Goal: Task Accomplishment & Management: Manage account settings

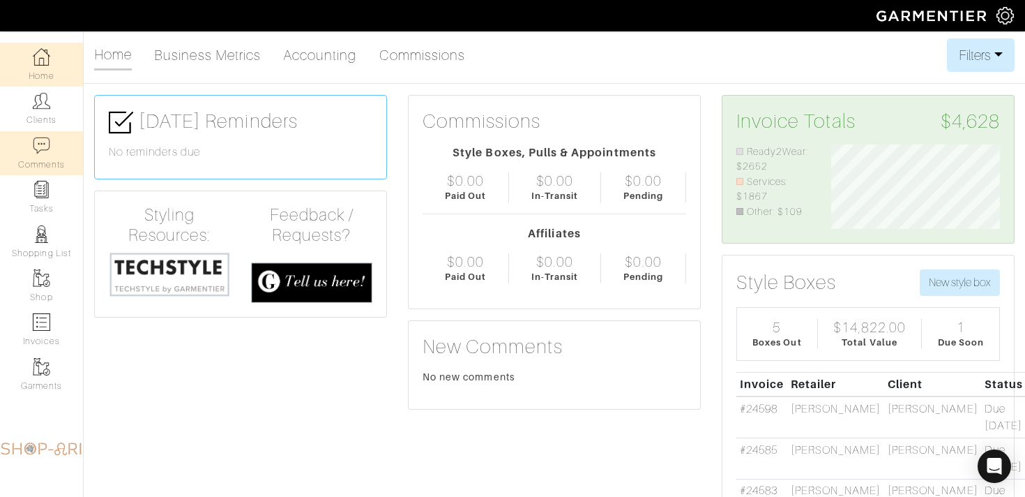
scroll to position [84, 190]
click at [44, 117] on link "Clients" at bounding box center [41, 108] width 83 height 44
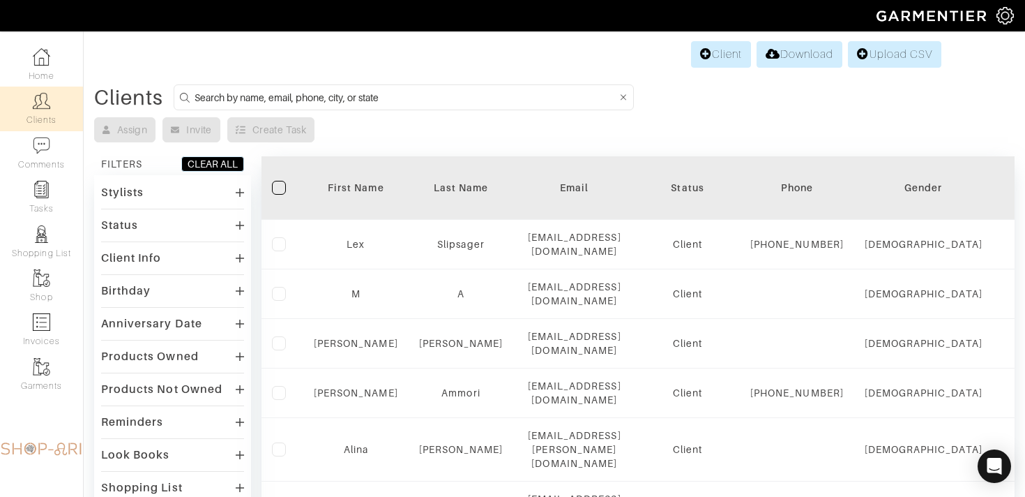
click at [223, 98] on input at bounding box center [406, 97] width 423 height 17
type input "jon beck"
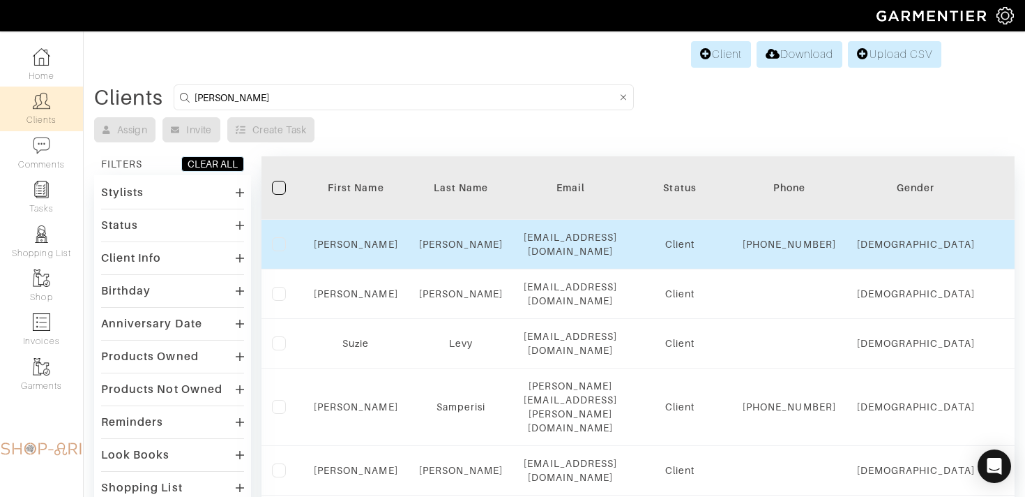
click at [356, 243] on div "Jon" at bounding box center [356, 244] width 84 height 14
click at [350, 258] on td "Jon" at bounding box center [355, 245] width 105 height 50
click at [350, 250] on link "Jon" at bounding box center [356, 244] width 84 height 11
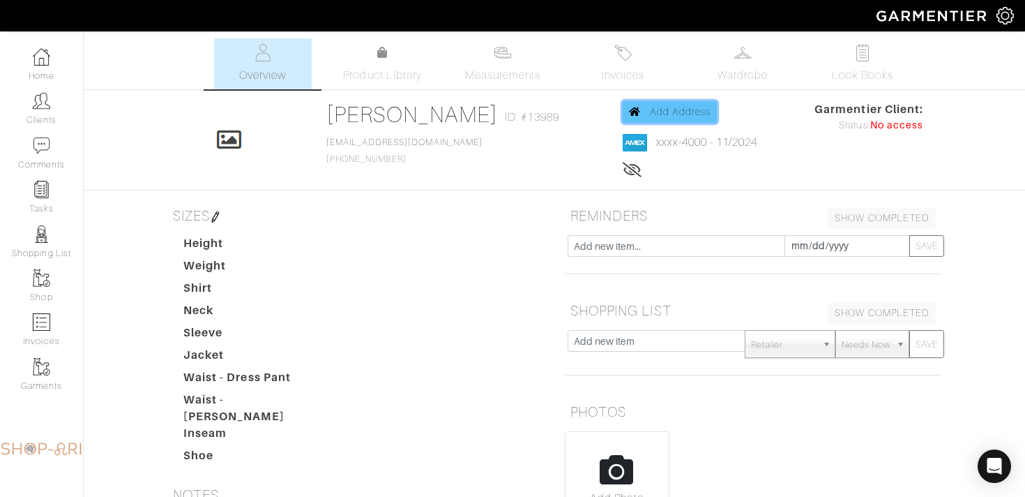
click at [650, 110] on span "Add Address" at bounding box center [680, 111] width 61 height 11
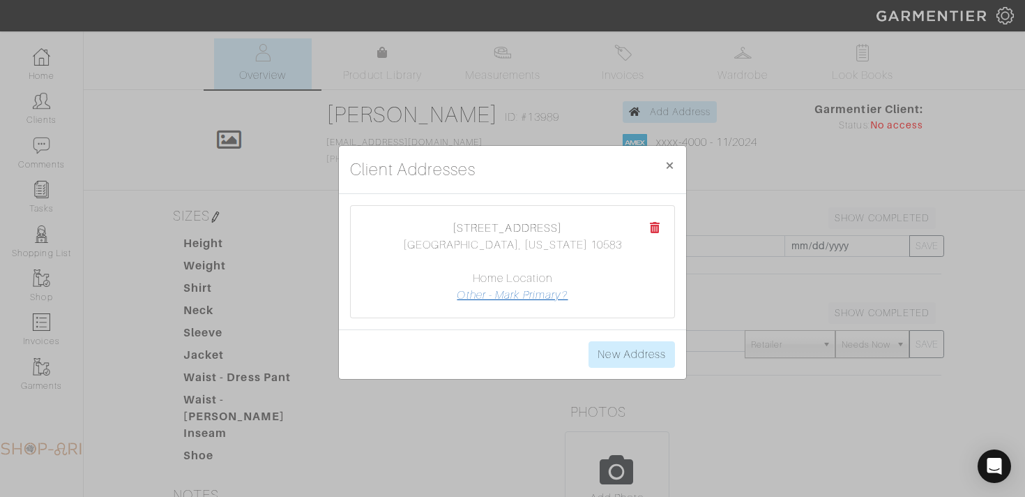
click at [535, 296] on link "Other - Mark Primary?" at bounding box center [512, 295] width 111 height 13
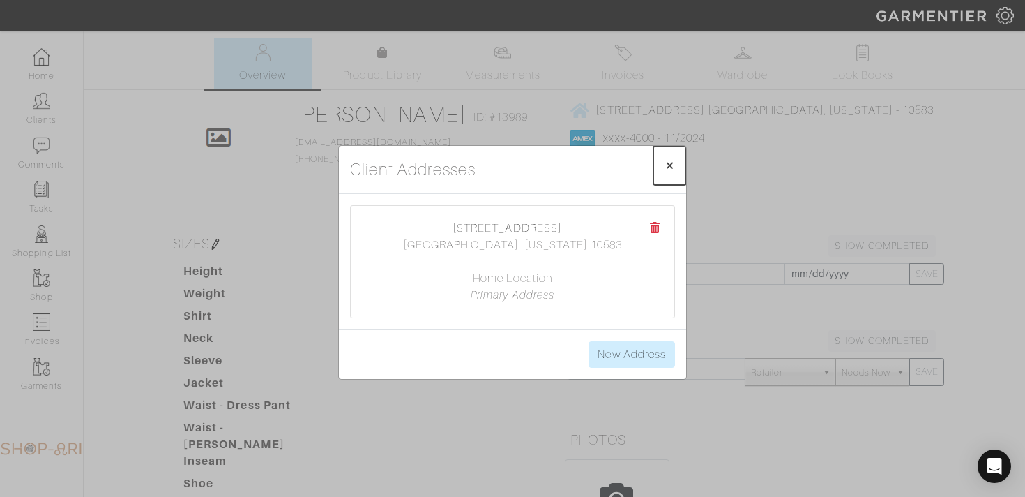
click at [672, 160] on span "×" at bounding box center [670, 165] width 10 height 19
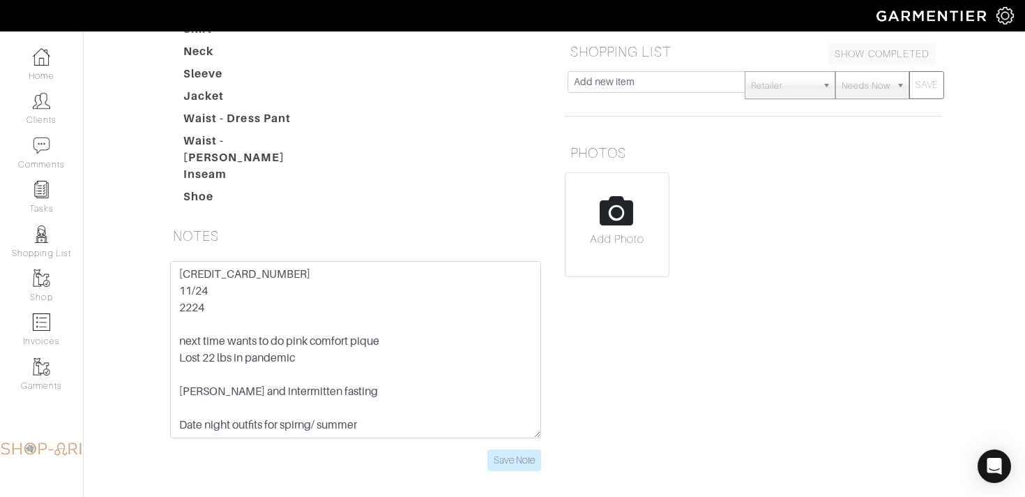
scroll to position [287, 0]
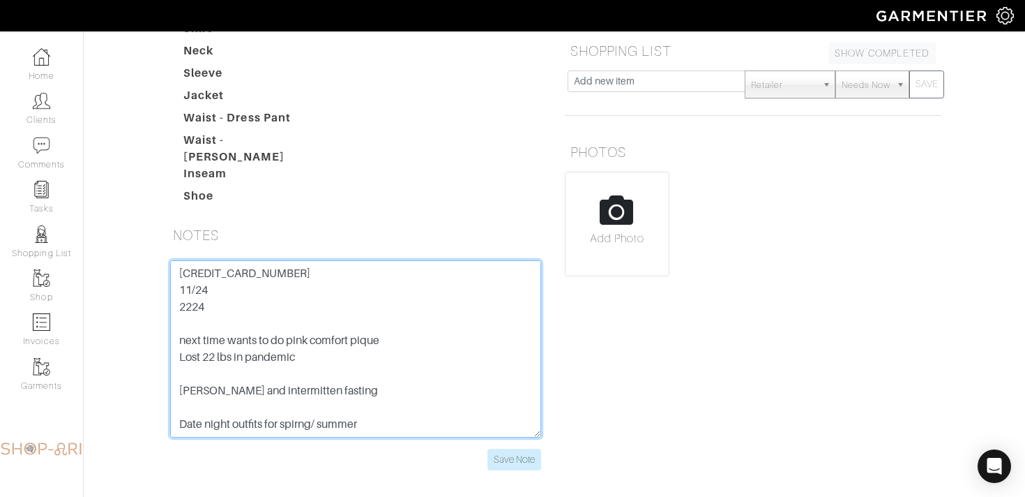
click at [206, 263] on textarea "3798 208240 04000 11/24 2224 next time wants to do pink comfort pique Lost 22 l…" at bounding box center [355, 348] width 371 height 177
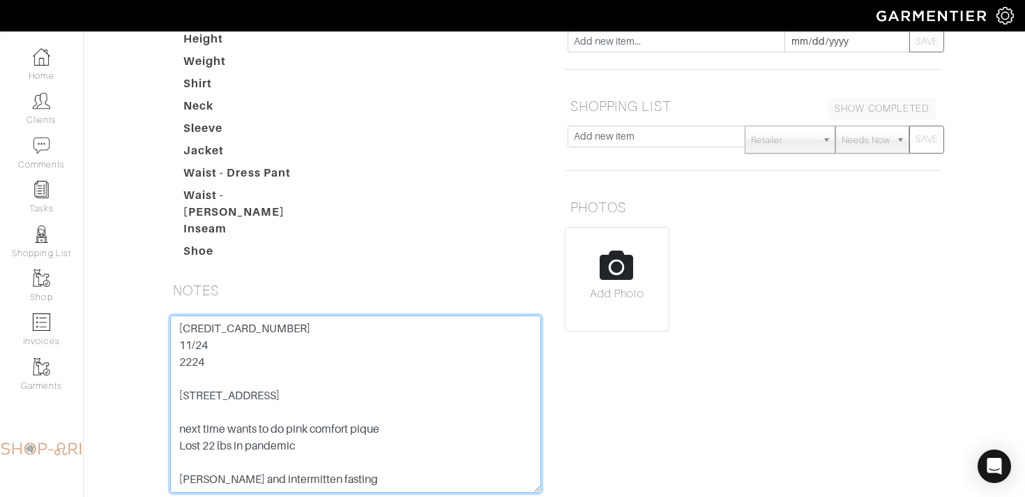
scroll to position [237, 0]
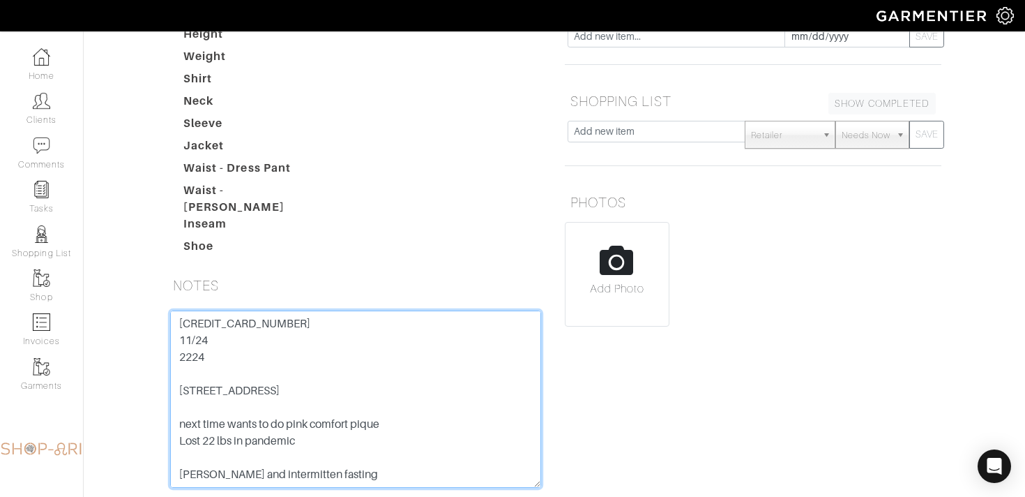
type textarea "3798 208240 04000 11/24 2224 71 BOULDER RIDGE SCARSDALE, NY 10583 next time wan…"
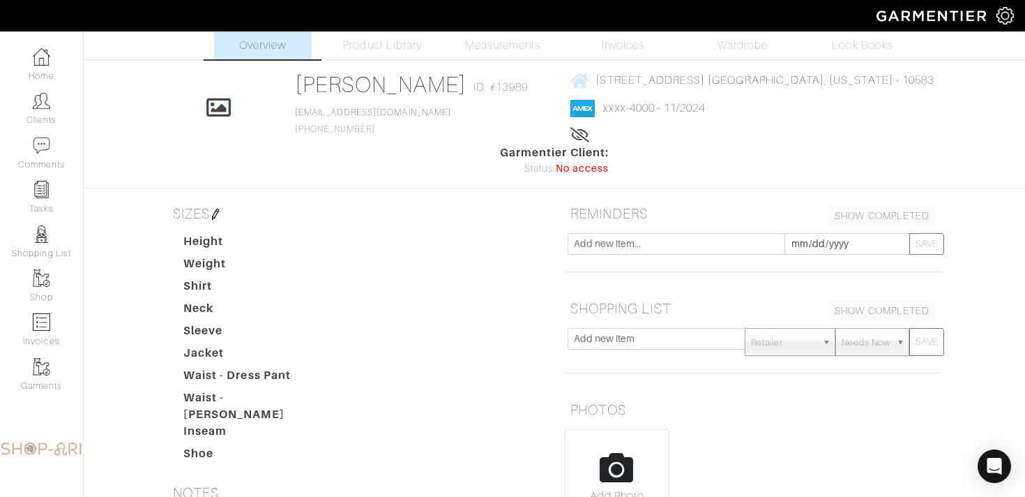
scroll to position [0, 0]
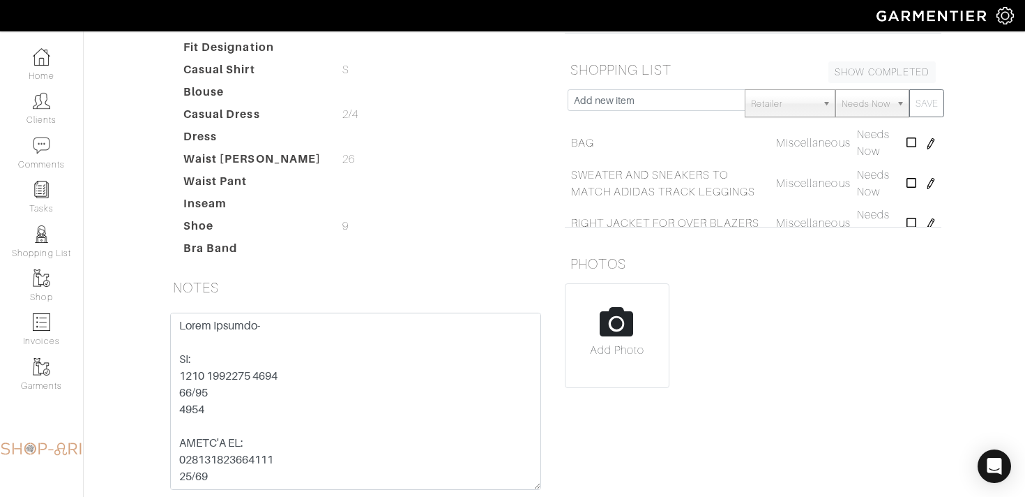
scroll to position [319, 0]
